Goal: Task Accomplishment & Management: Use online tool/utility

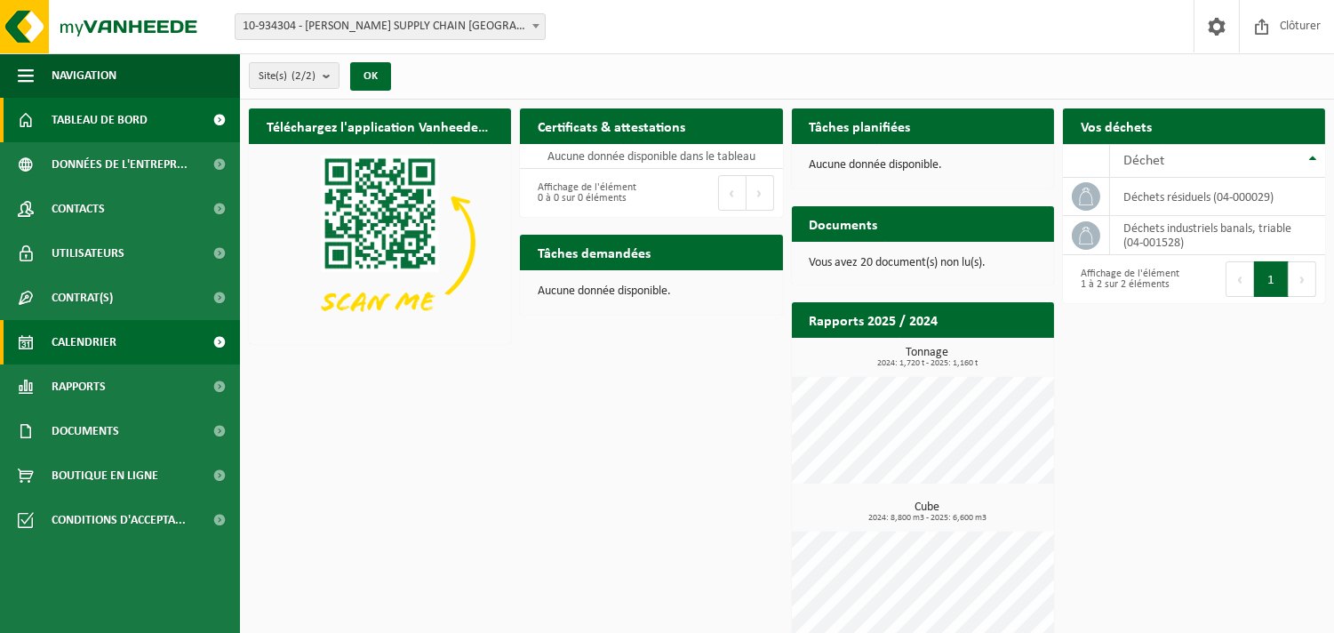
click at [110, 329] on span "Calendrier" at bounding box center [84, 342] width 65 height 44
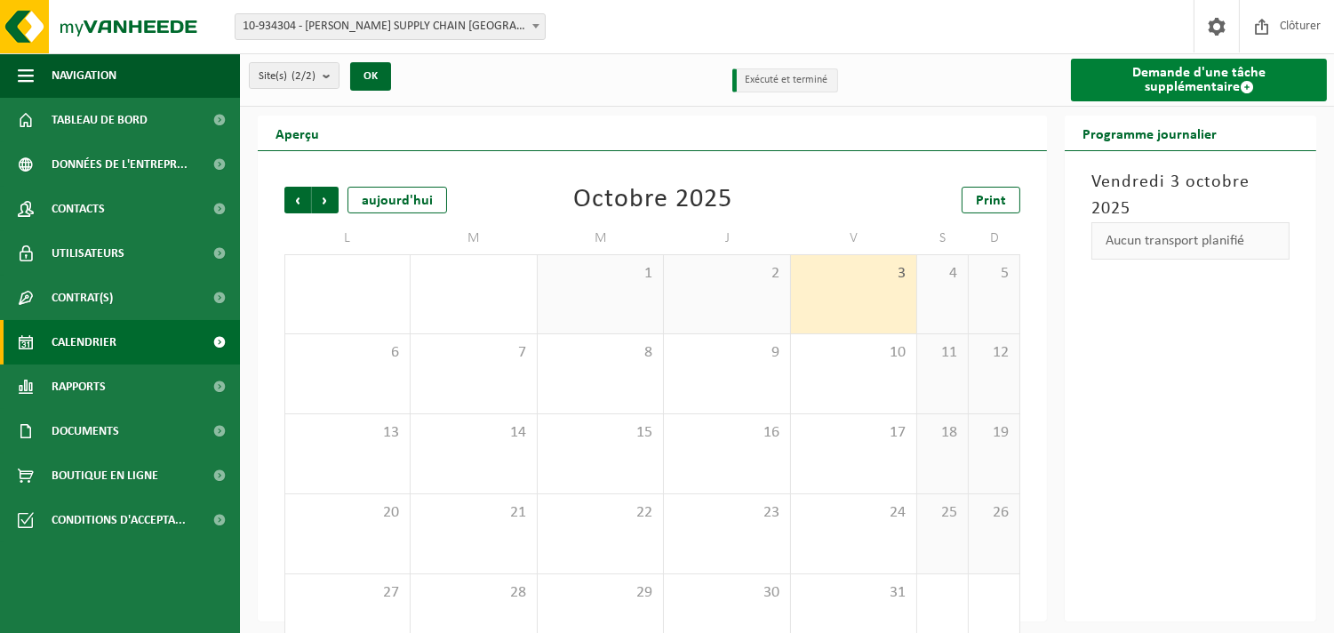
click at [1146, 80] on link "Demande d'une tâche supplémentaire" at bounding box center [1199, 80] width 256 height 43
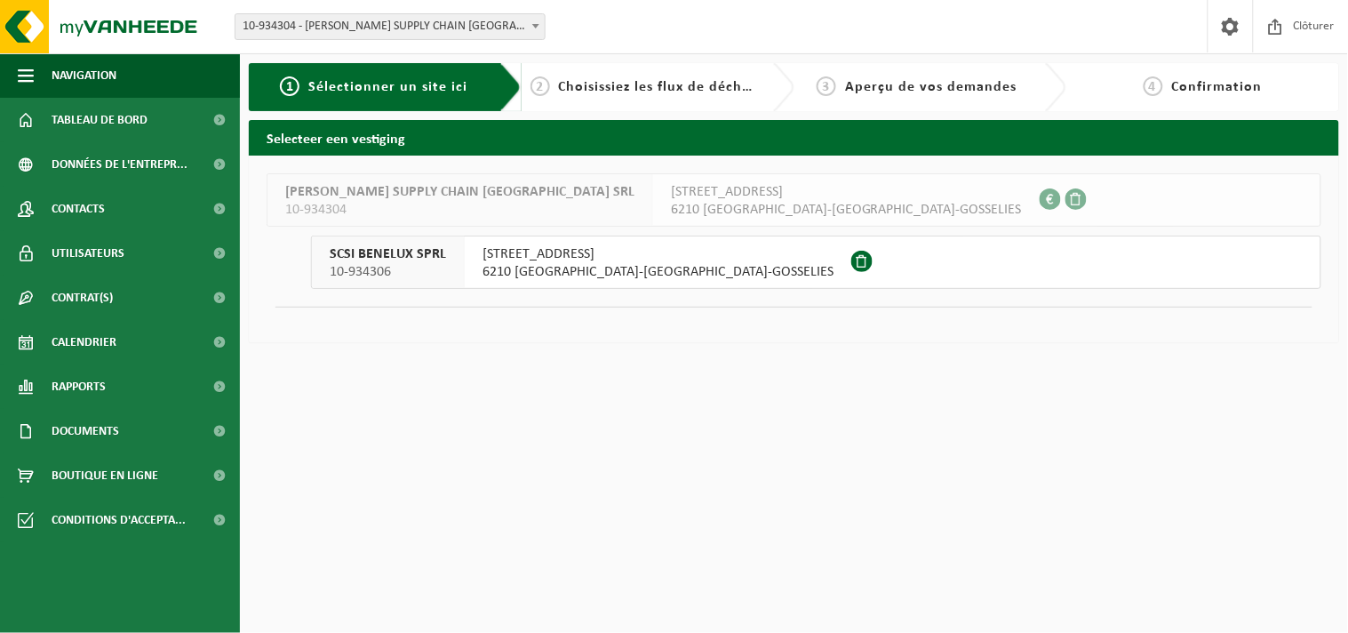
click at [571, 268] on span "6210 FRASNES-LEZ-GOSSELIES" at bounding box center [658, 272] width 351 height 18
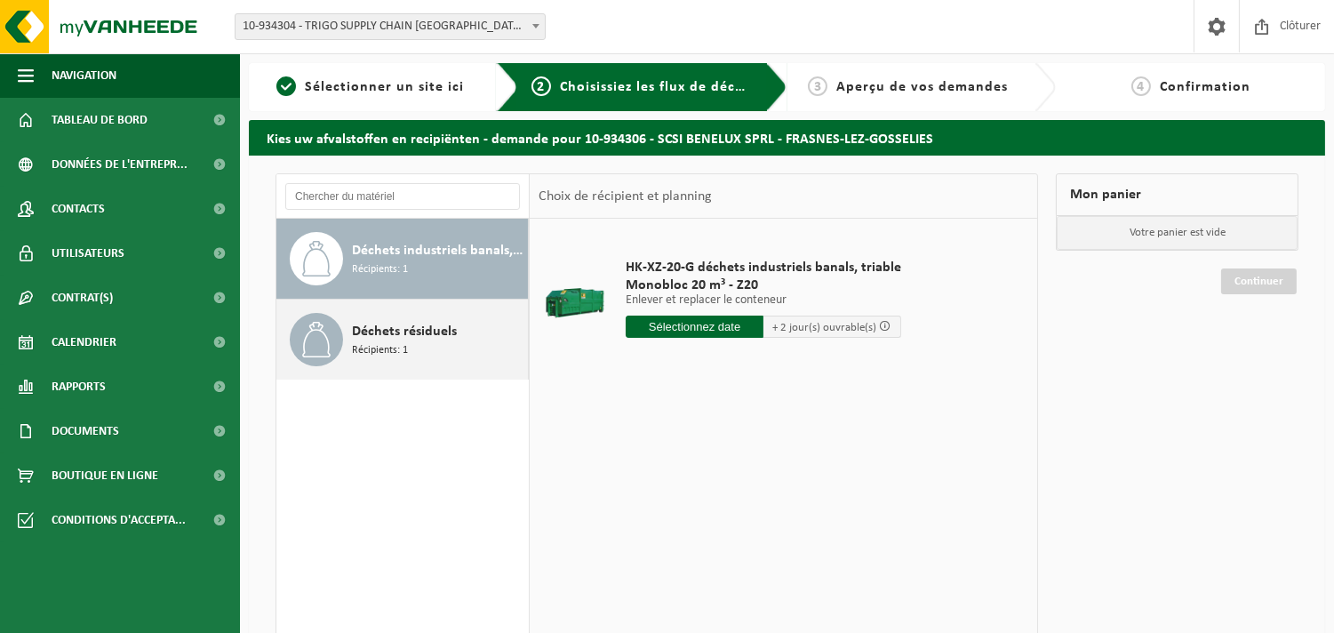
click at [326, 360] on span at bounding box center [316, 339] width 53 height 53
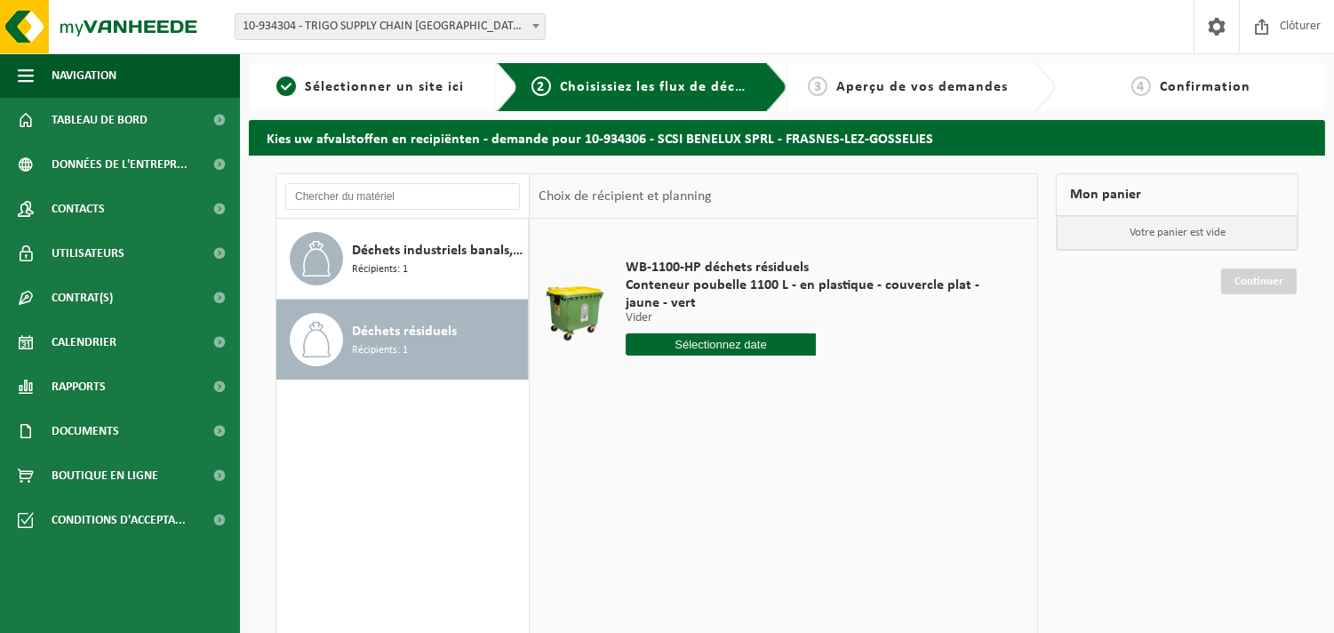
click at [742, 340] on input "text" at bounding box center [721, 344] width 190 height 22
click at [697, 478] on div "8" at bounding box center [704, 473] width 31 height 28
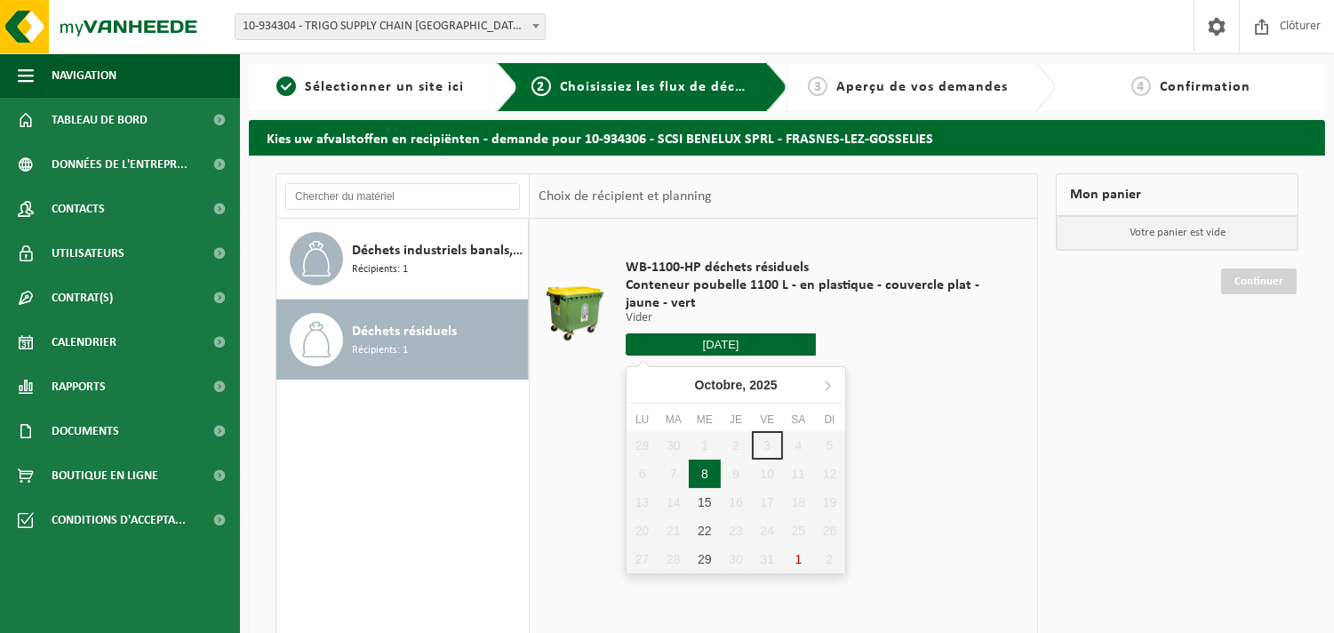
type input "à partir de 2025-10-08"
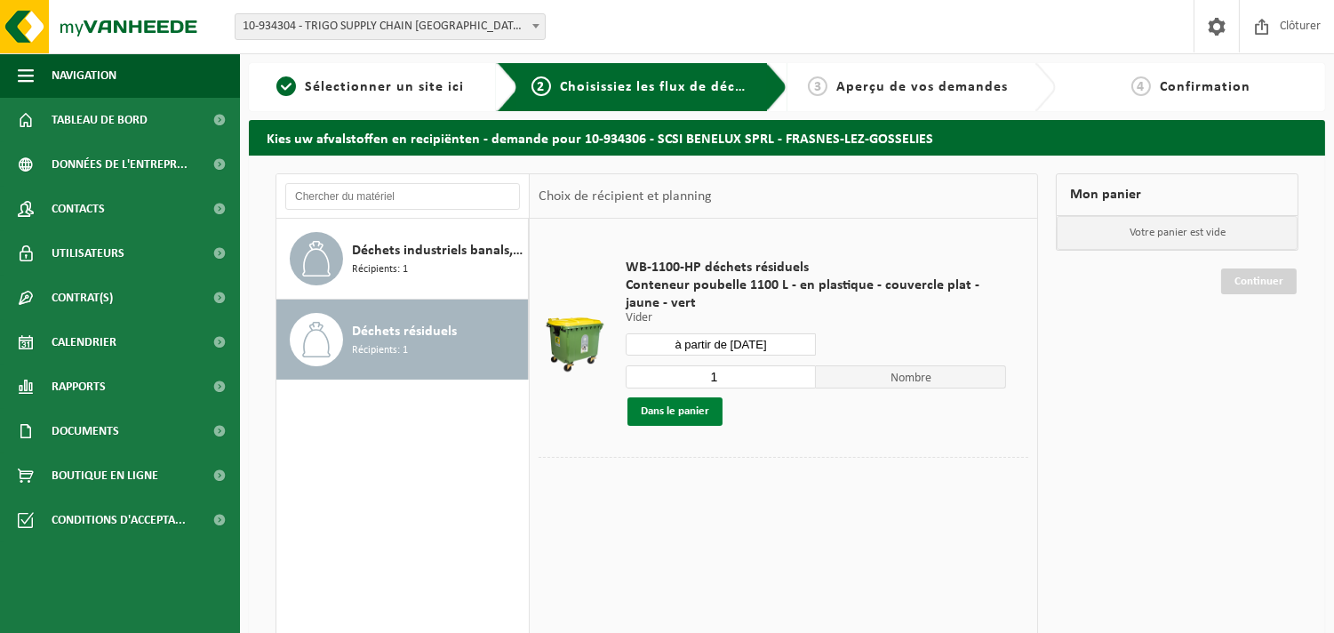
click at [704, 414] on button "Dans le panier" at bounding box center [674, 411] width 95 height 28
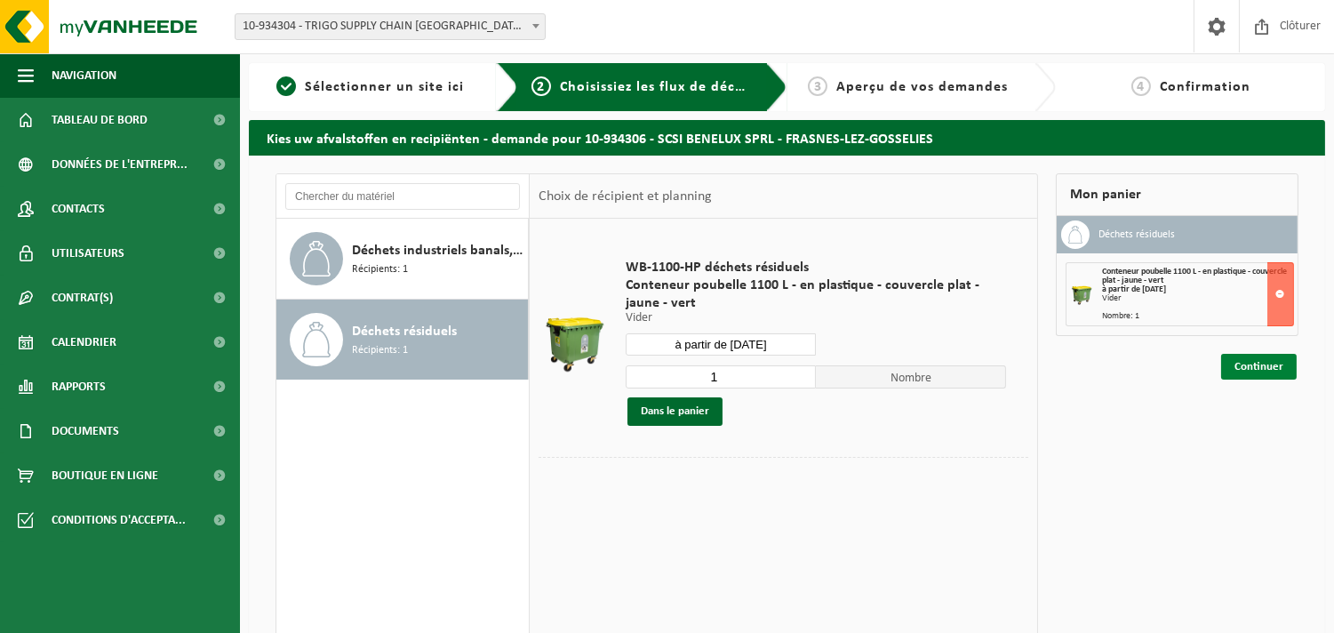
click at [1272, 354] on link "Continuer" at bounding box center [1259, 367] width 76 height 26
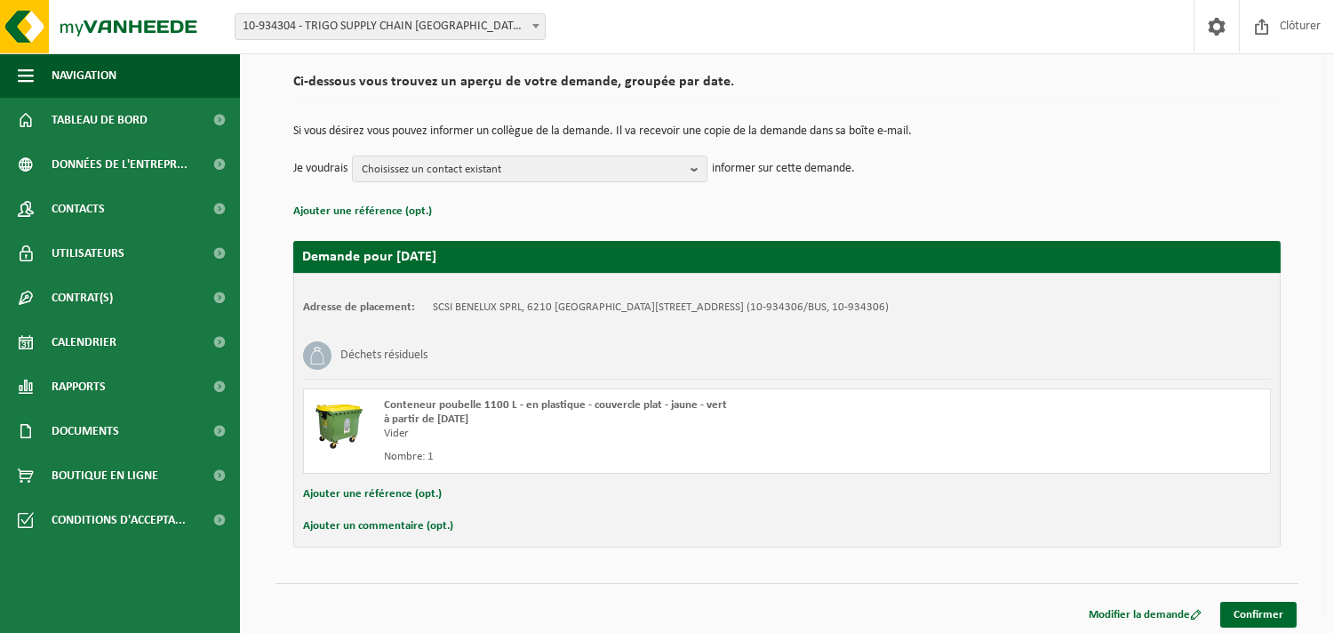
scroll to position [130, 0]
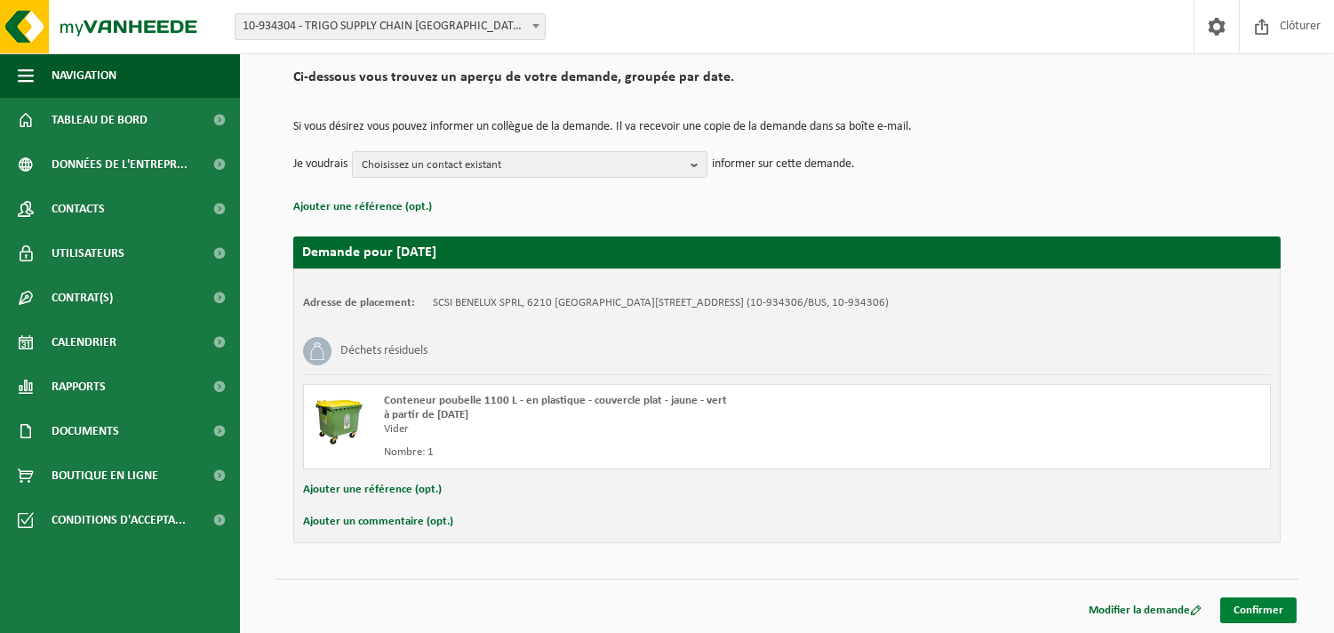
click at [1274, 613] on link "Confirmer" at bounding box center [1258, 610] width 76 height 26
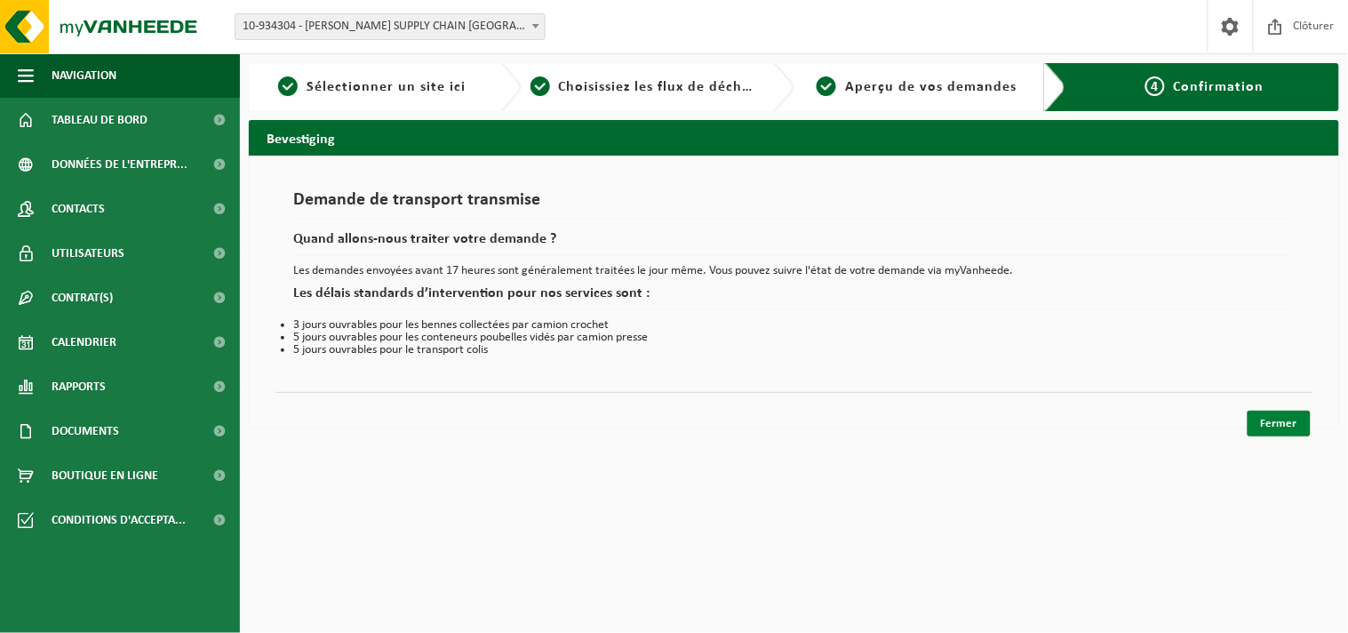
click at [1285, 423] on link "Fermer" at bounding box center [1279, 424] width 63 height 26
